Goal: Find specific page/section: Find specific page/section

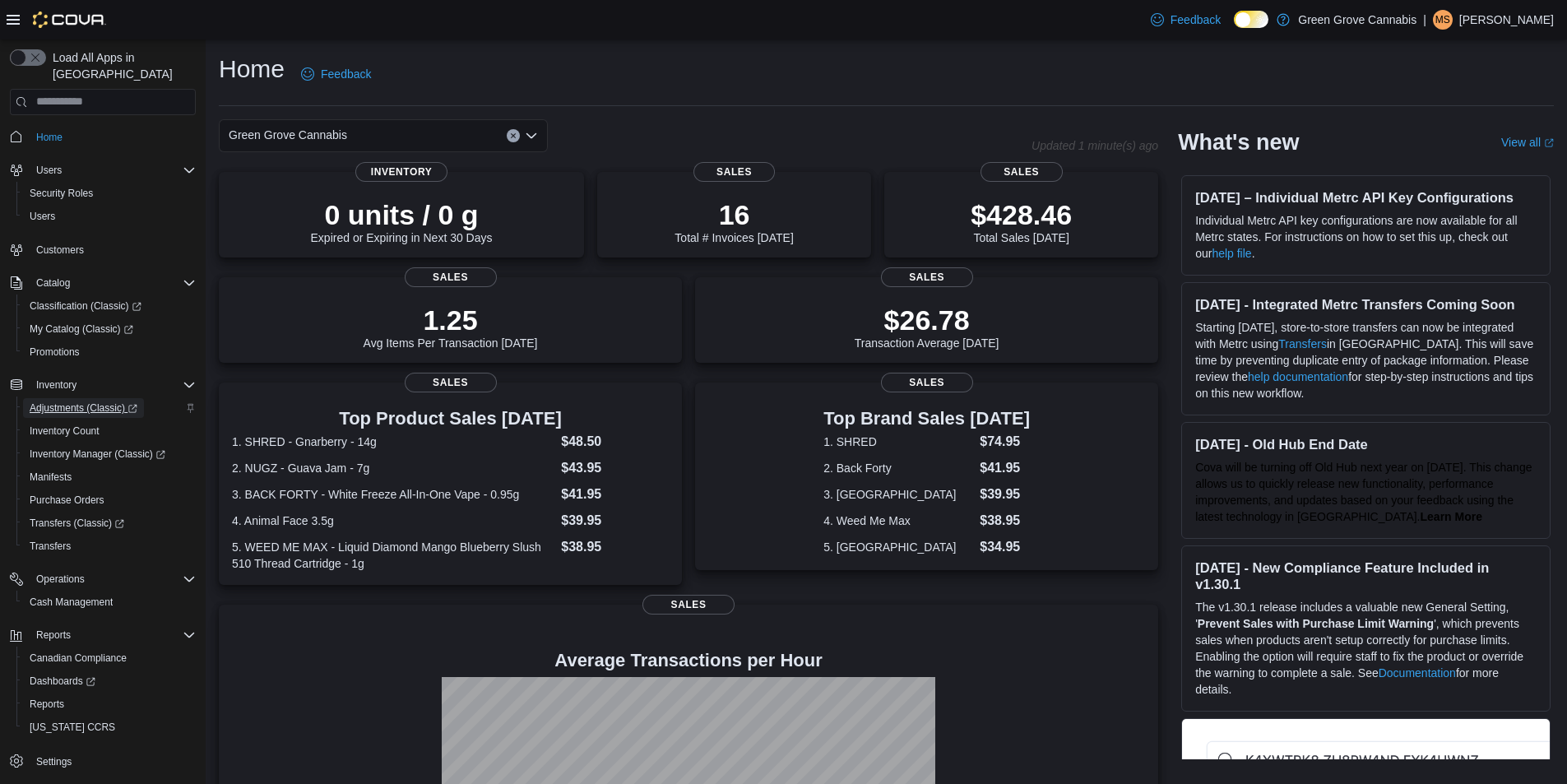
click at [86, 401] on span "Adjustments (Classic)" at bounding box center [84, 407] width 108 height 13
